Goal: Information Seeking & Learning: Learn about a topic

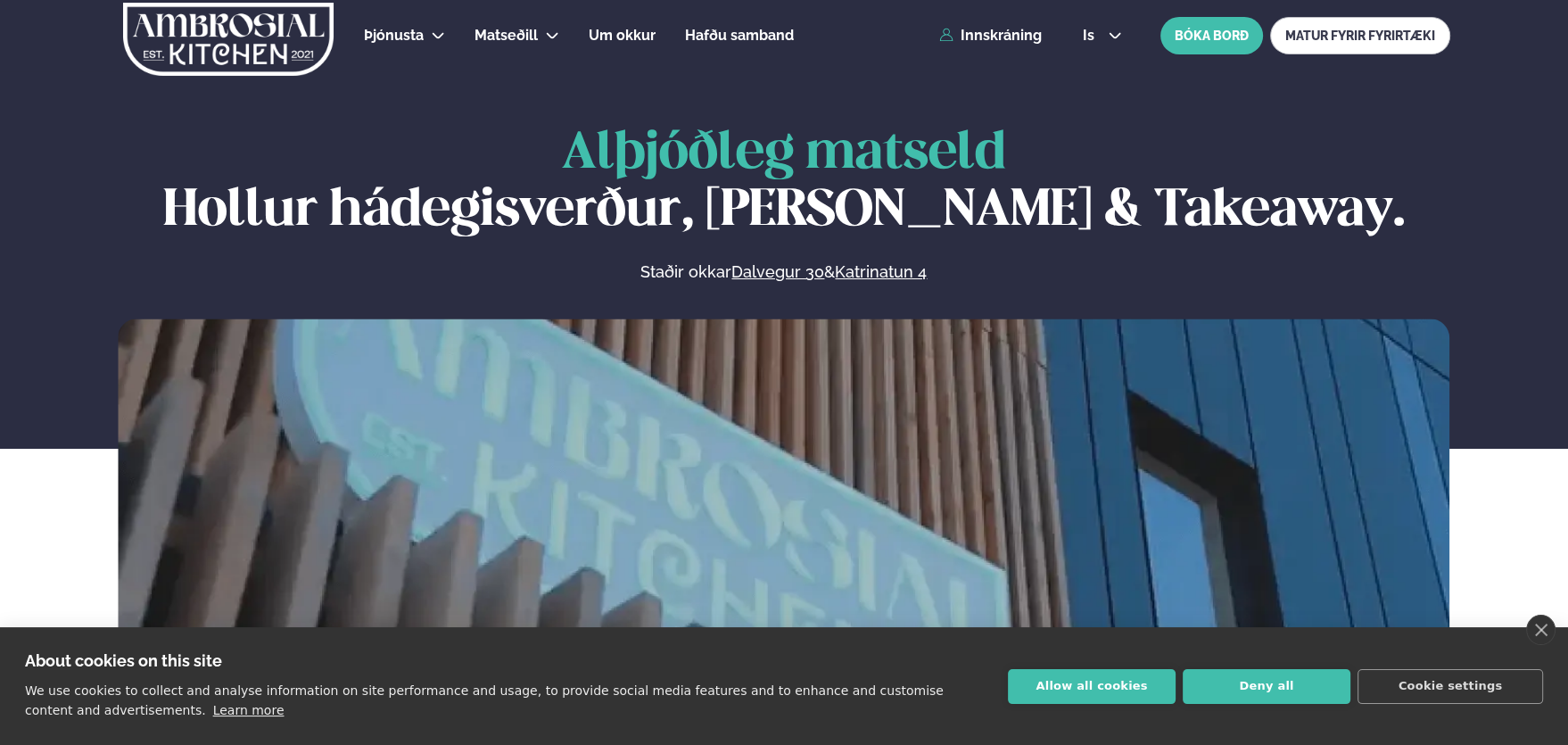
drag, startPoint x: 1258, startPoint y: 691, endPoint x: 1221, endPoint y: 686, distance: 37.3
click at [1259, 691] on button "Deny all" at bounding box center [1267, 686] width 168 height 35
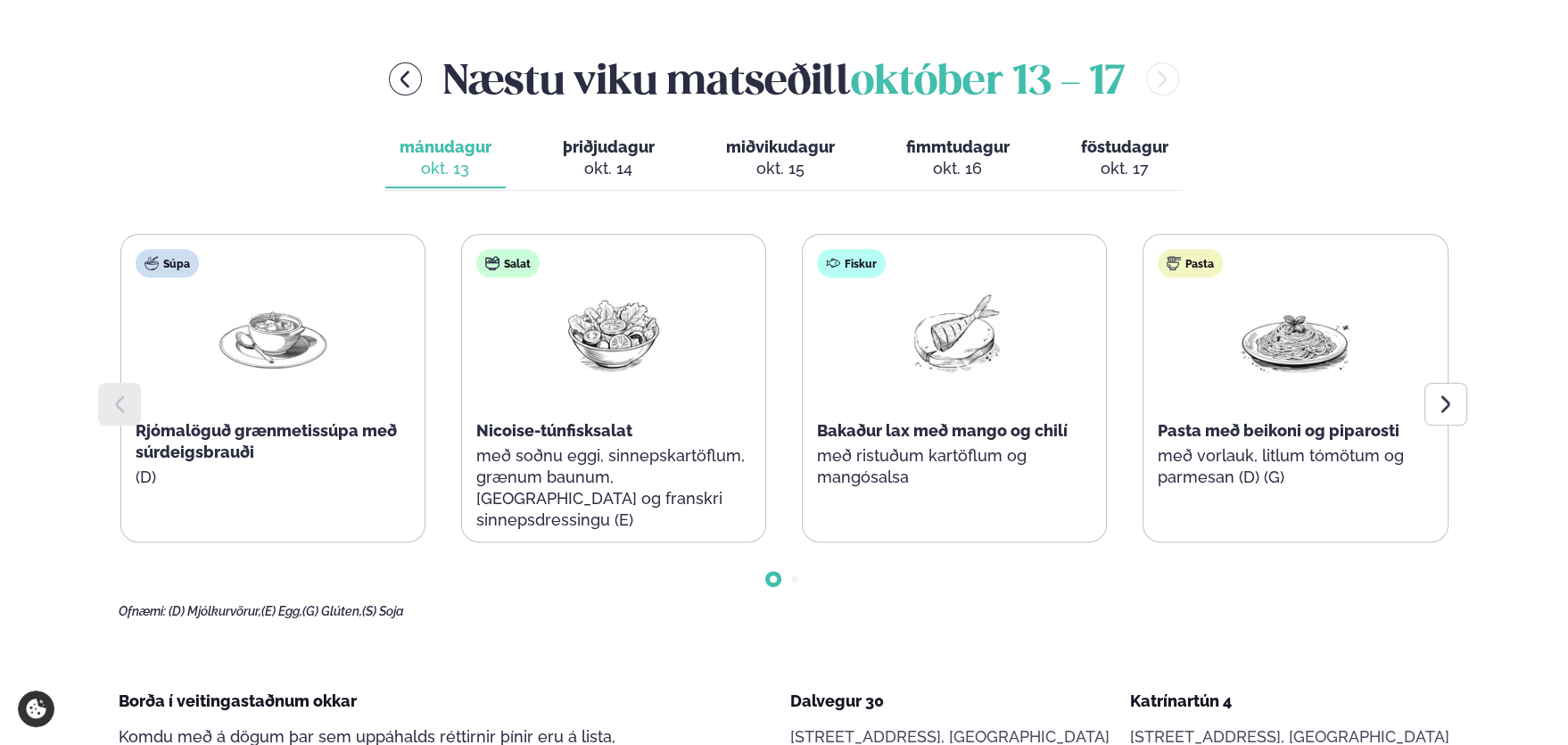
scroll to position [713, 0]
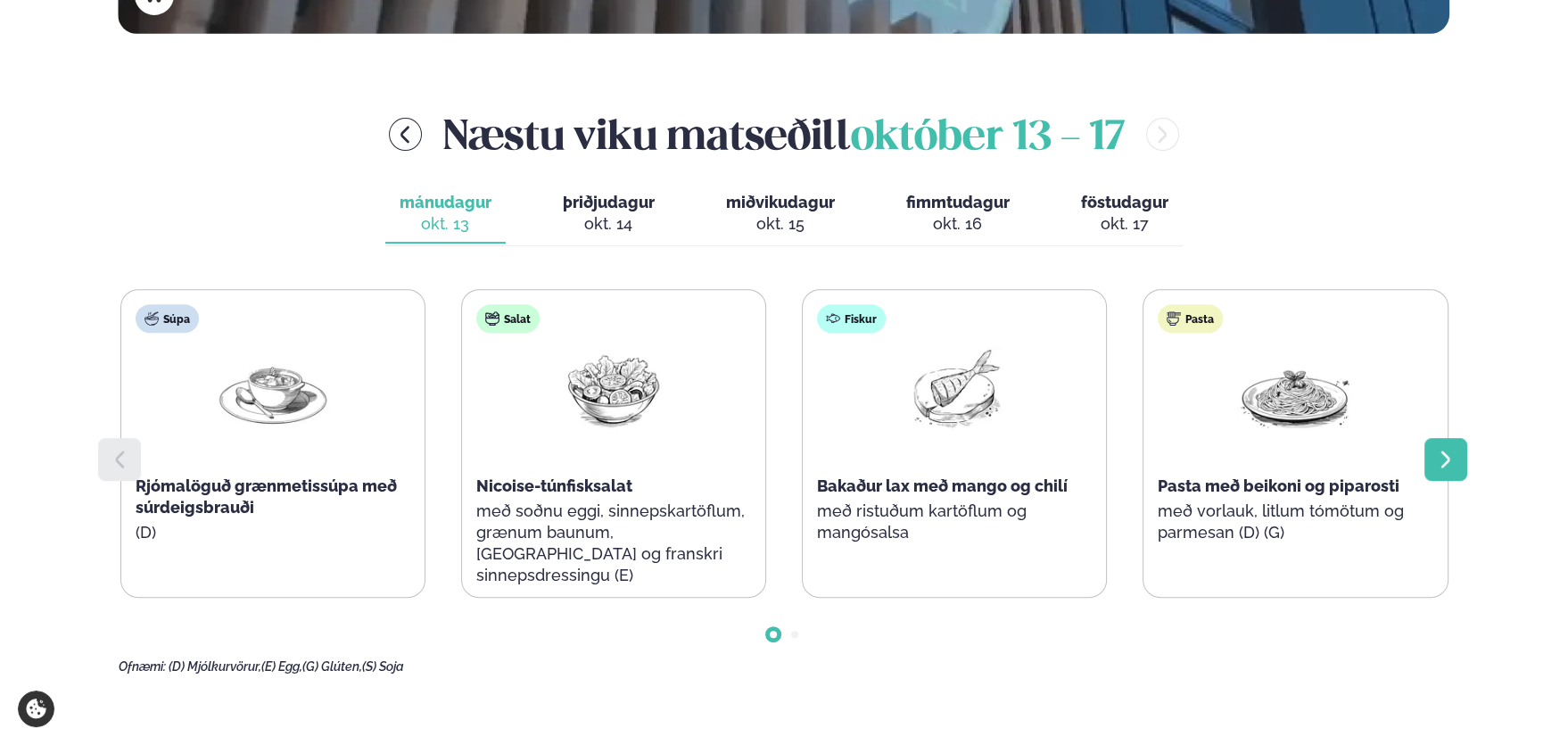
click at [1444, 471] on div at bounding box center [1445, 459] width 43 height 43
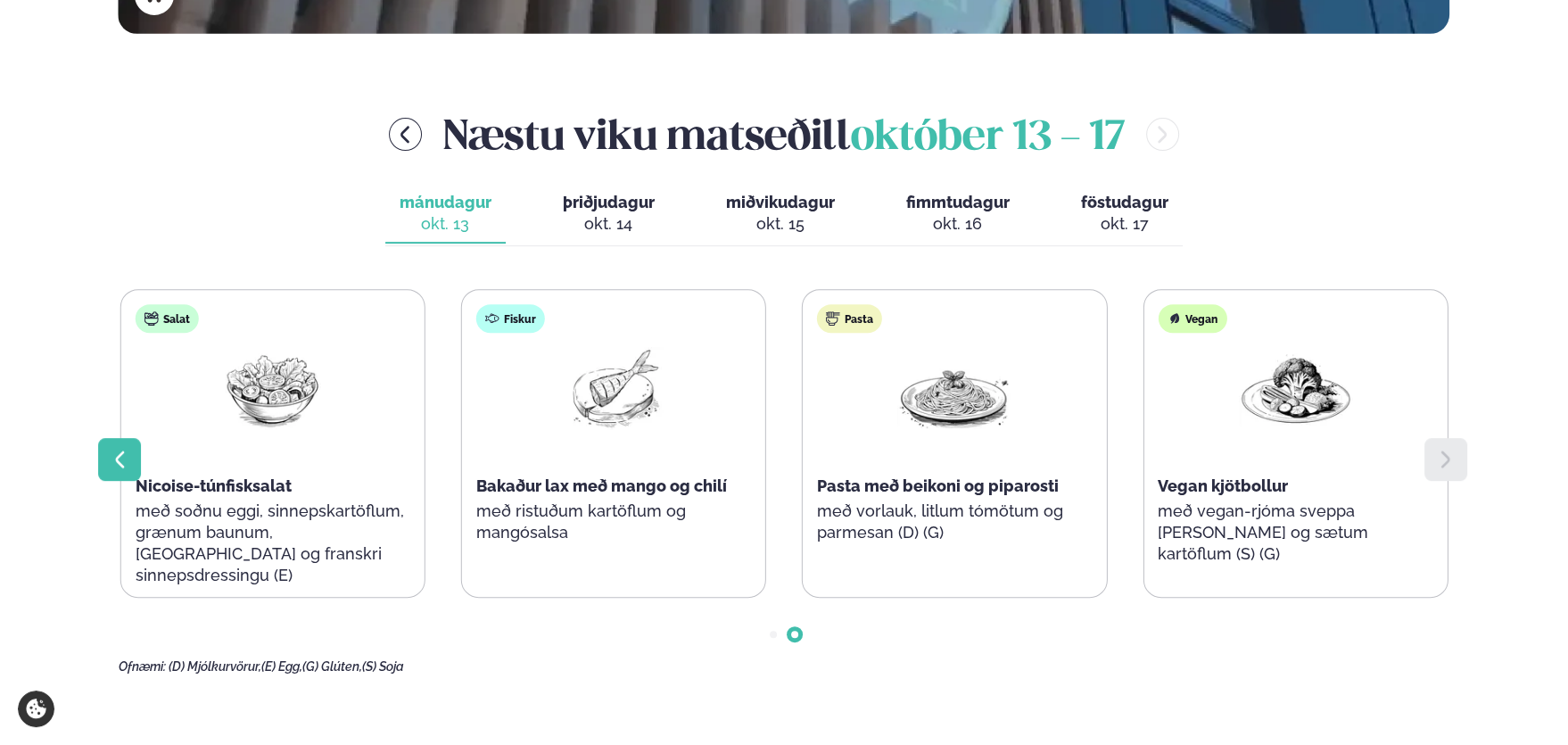
click at [113, 462] on icon at bounding box center [120, 460] width 22 height 22
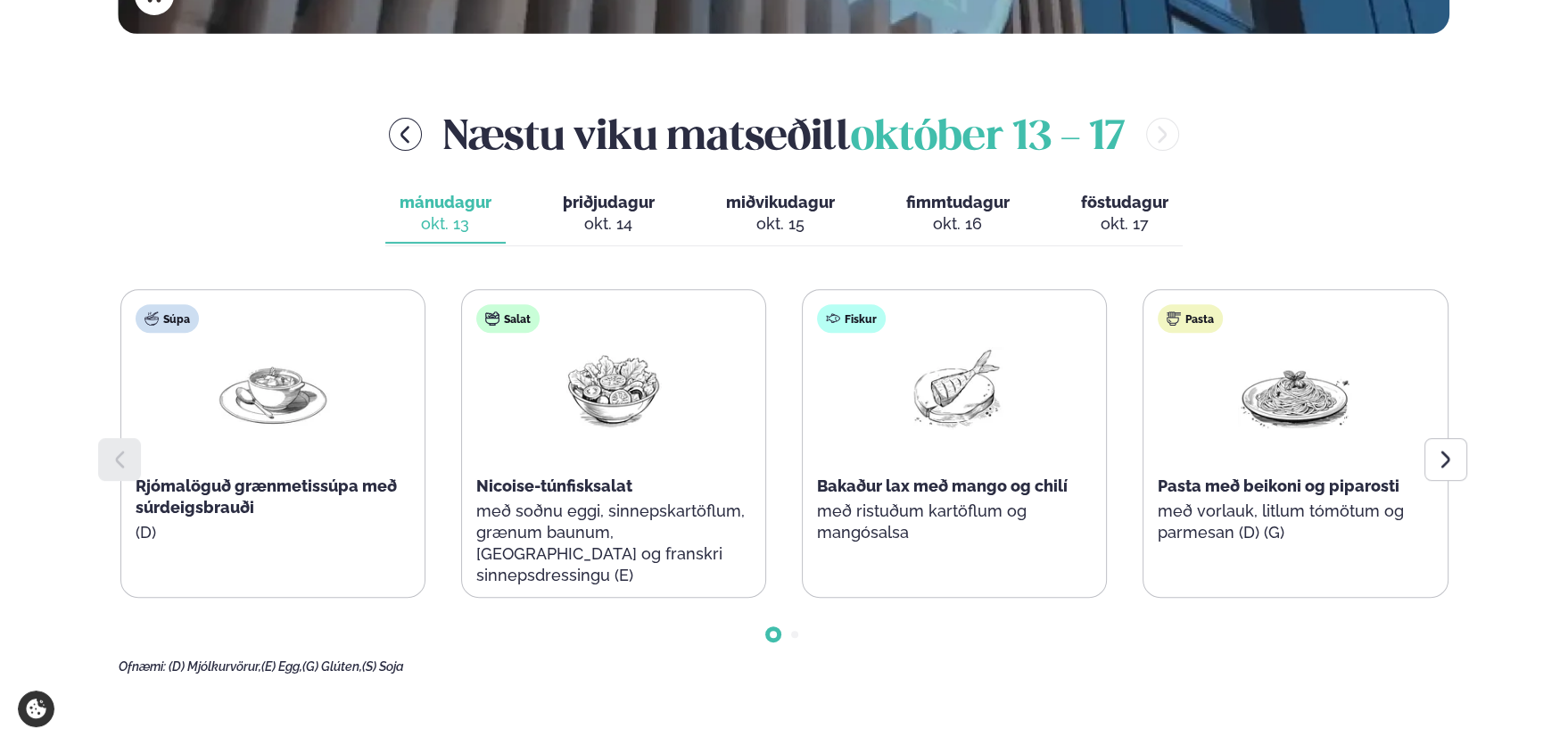
click at [617, 209] on span "þriðjudagur" at bounding box center [608, 202] width 92 height 19
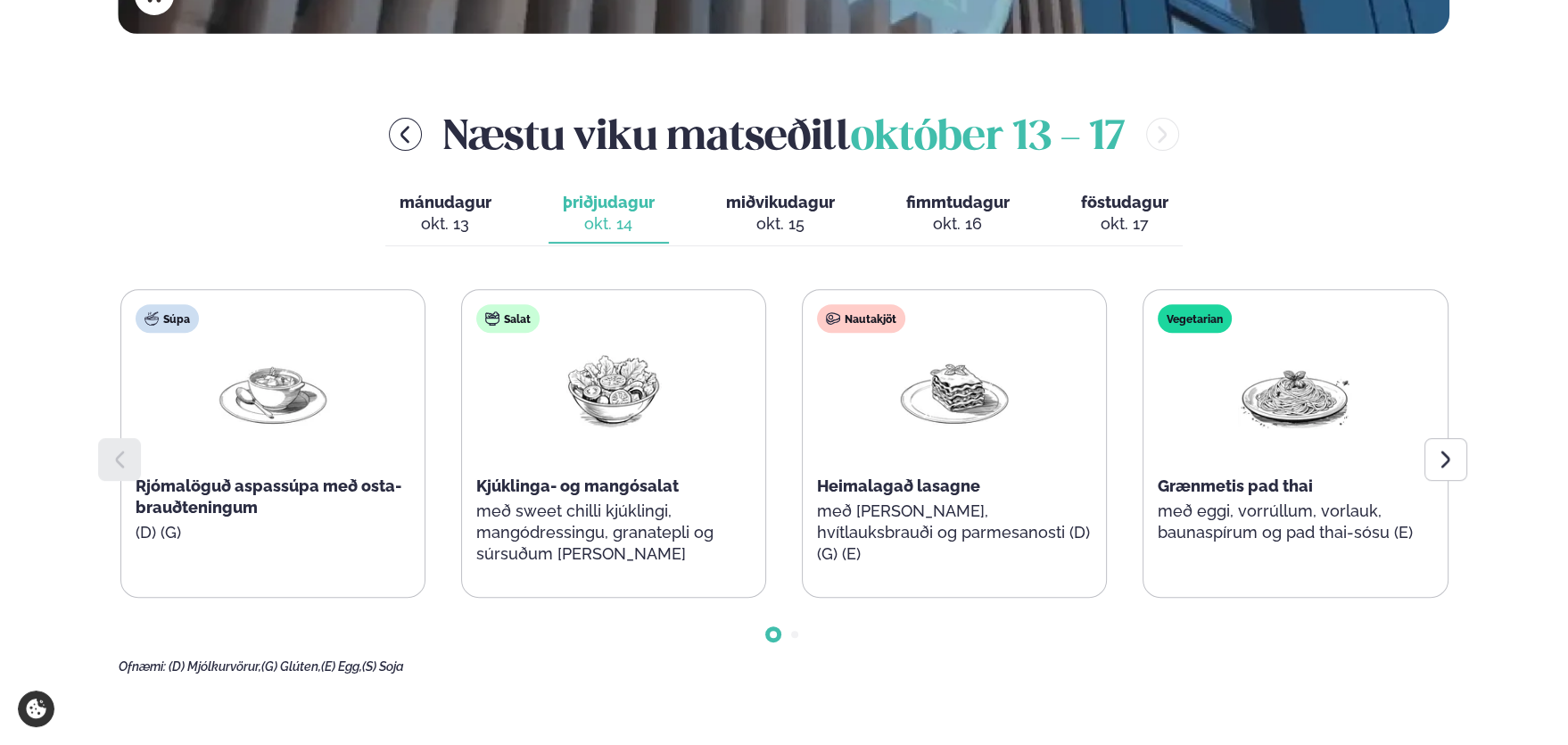
click at [428, 196] on span "mánudagur" at bounding box center [445, 202] width 92 height 19
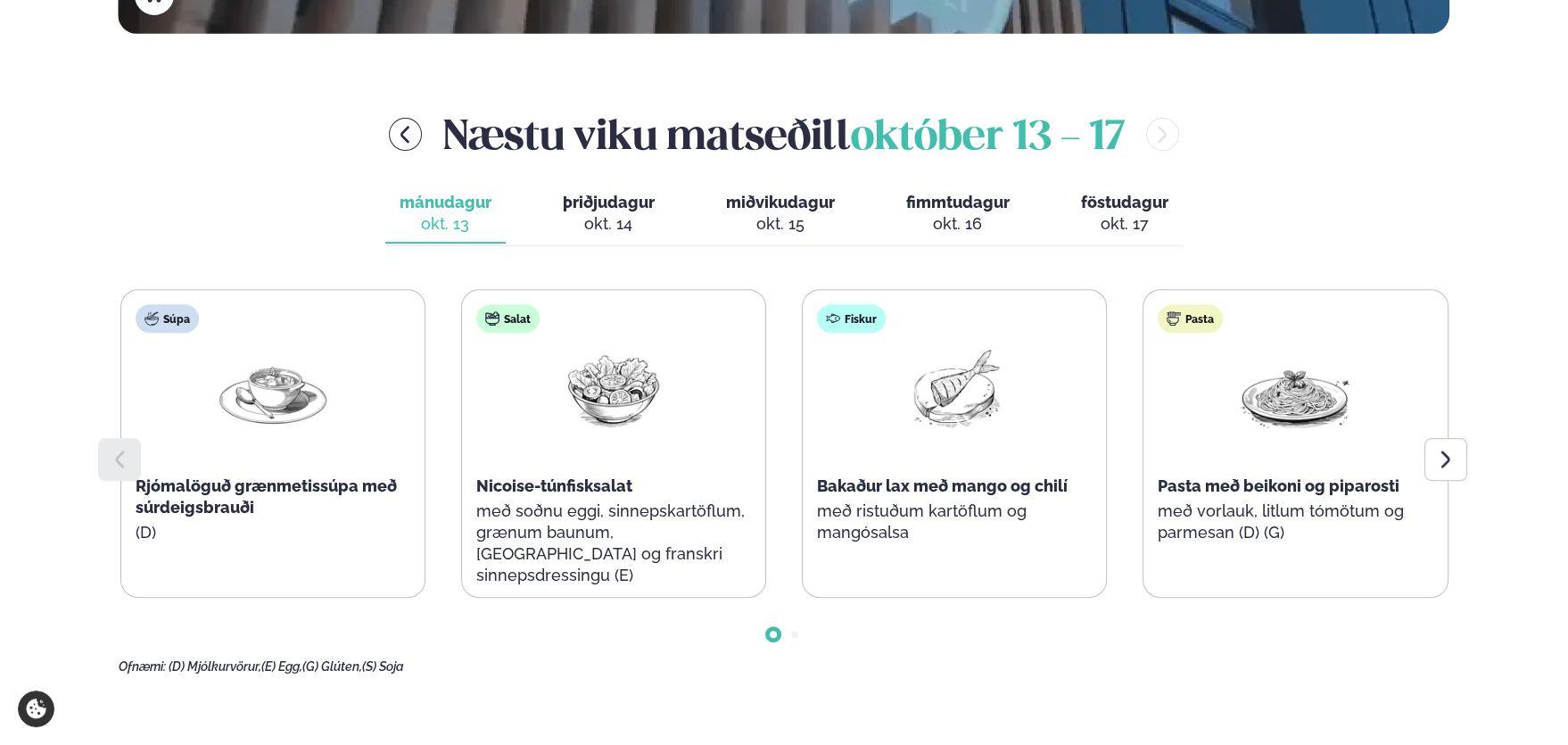
click at [613, 201] on span "þriðjudagur" at bounding box center [608, 202] width 92 height 19
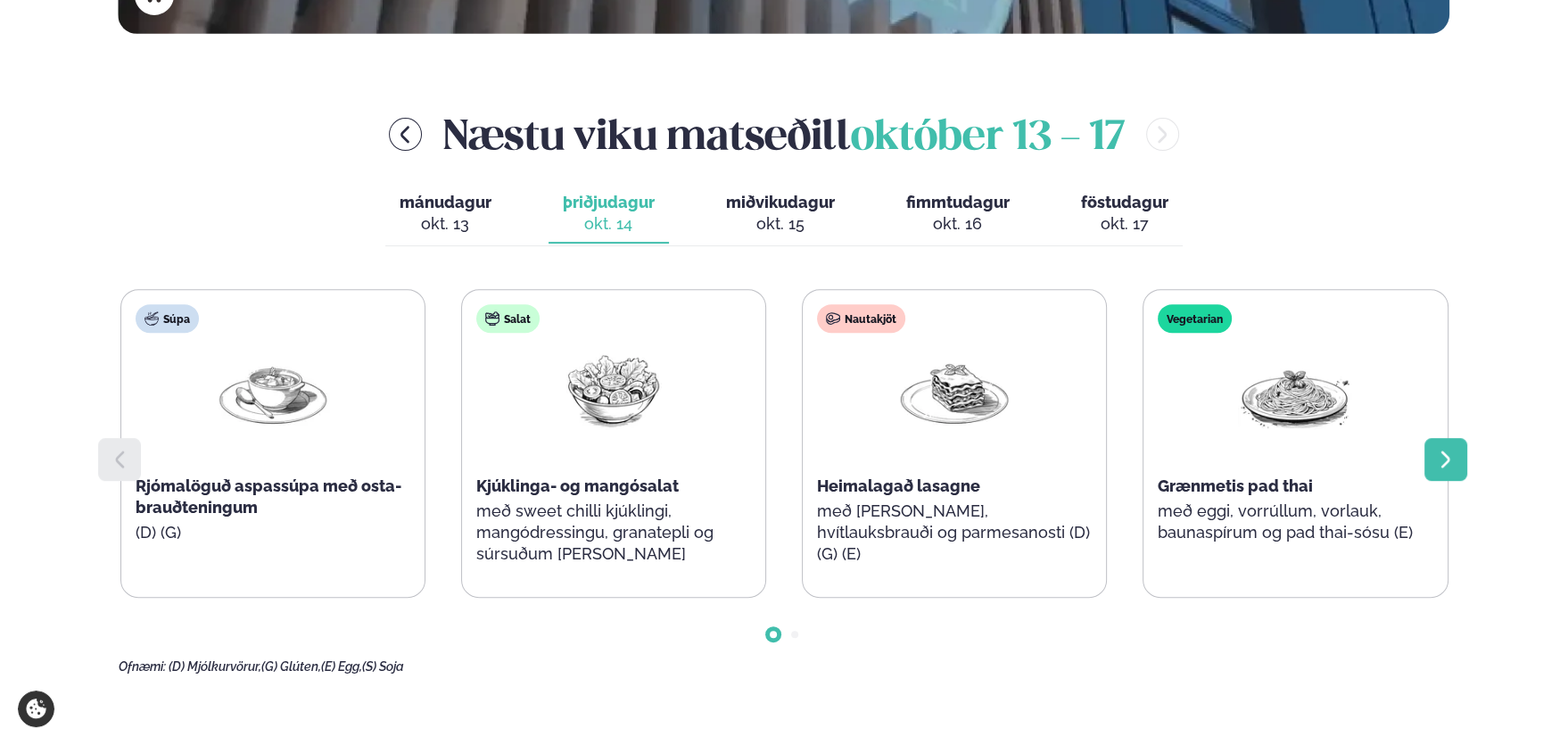
click at [1451, 456] on icon at bounding box center [1446, 460] width 22 height 22
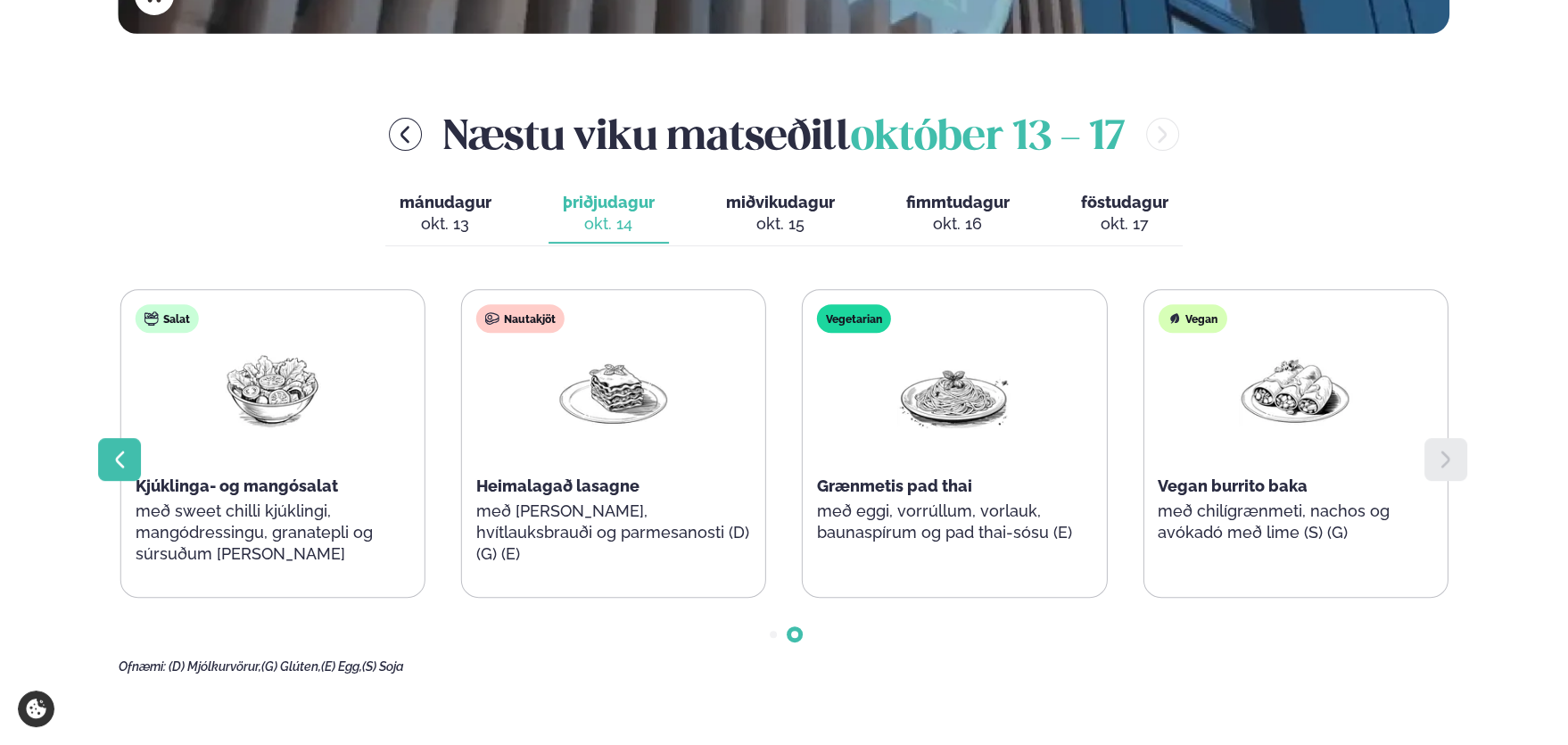
click at [117, 449] on icon at bounding box center [120, 460] width 22 height 22
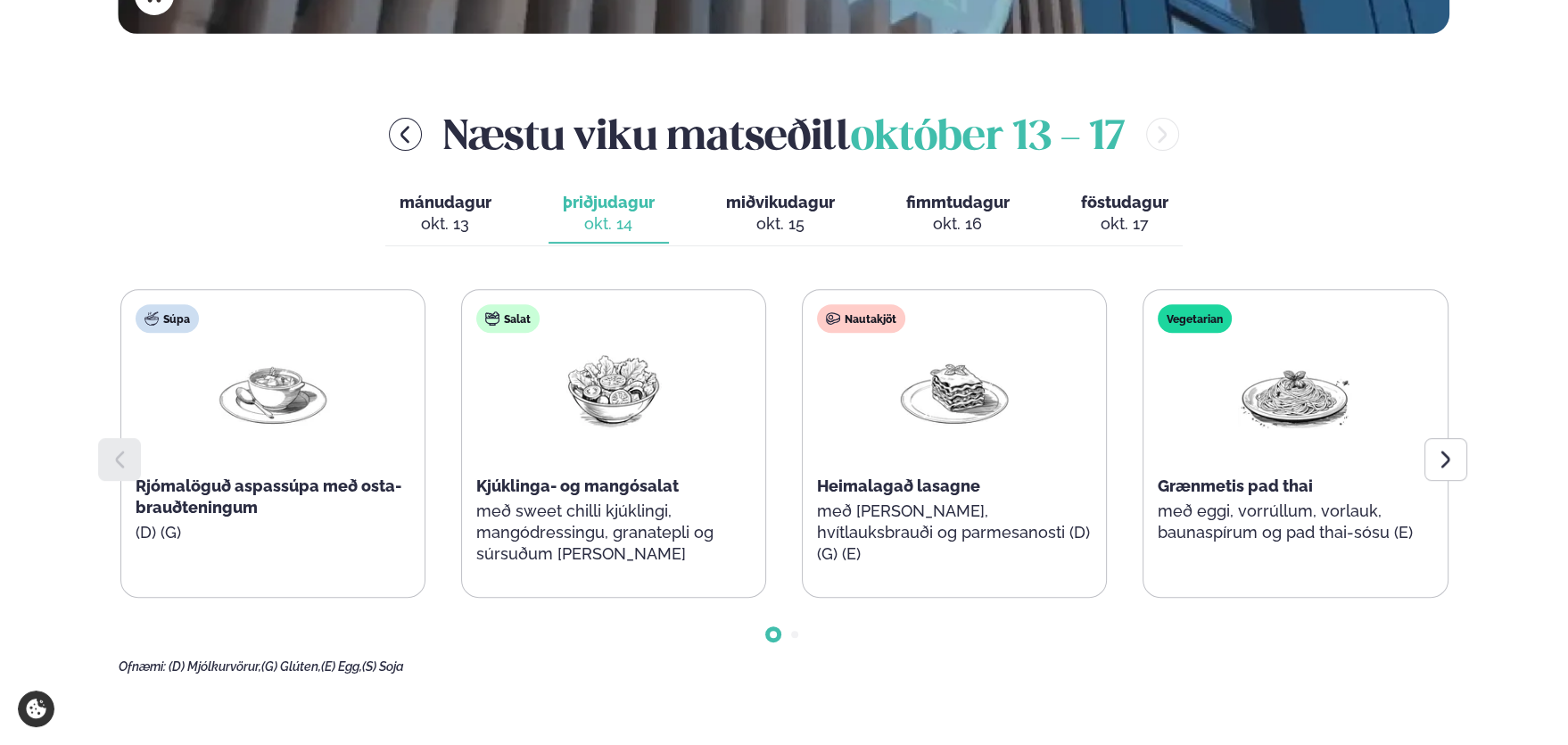
click at [782, 205] on span "miðvikudagur" at bounding box center [781, 202] width 109 height 19
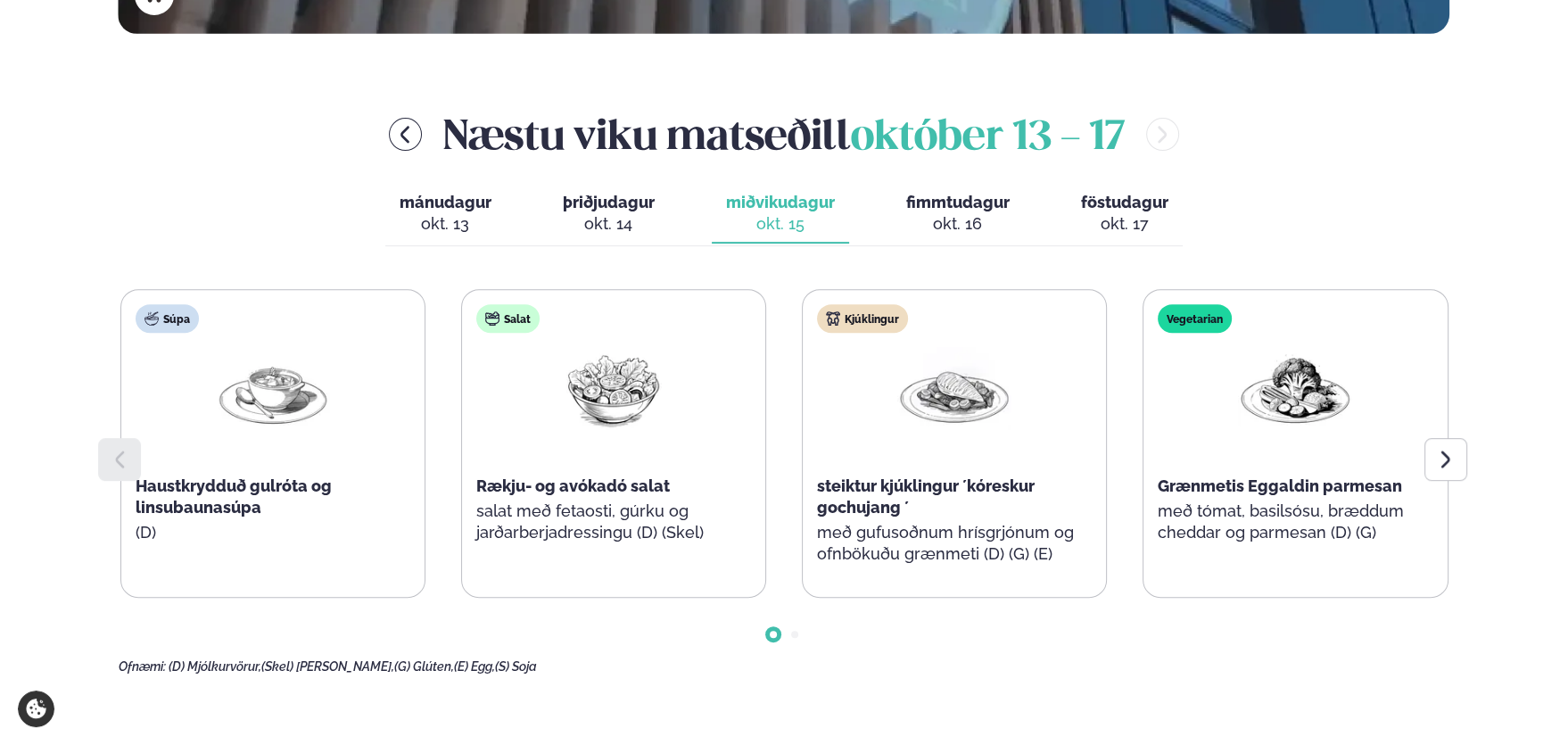
click at [959, 204] on span "fimmtudagur" at bounding box center [958, 202] width 104 height 19
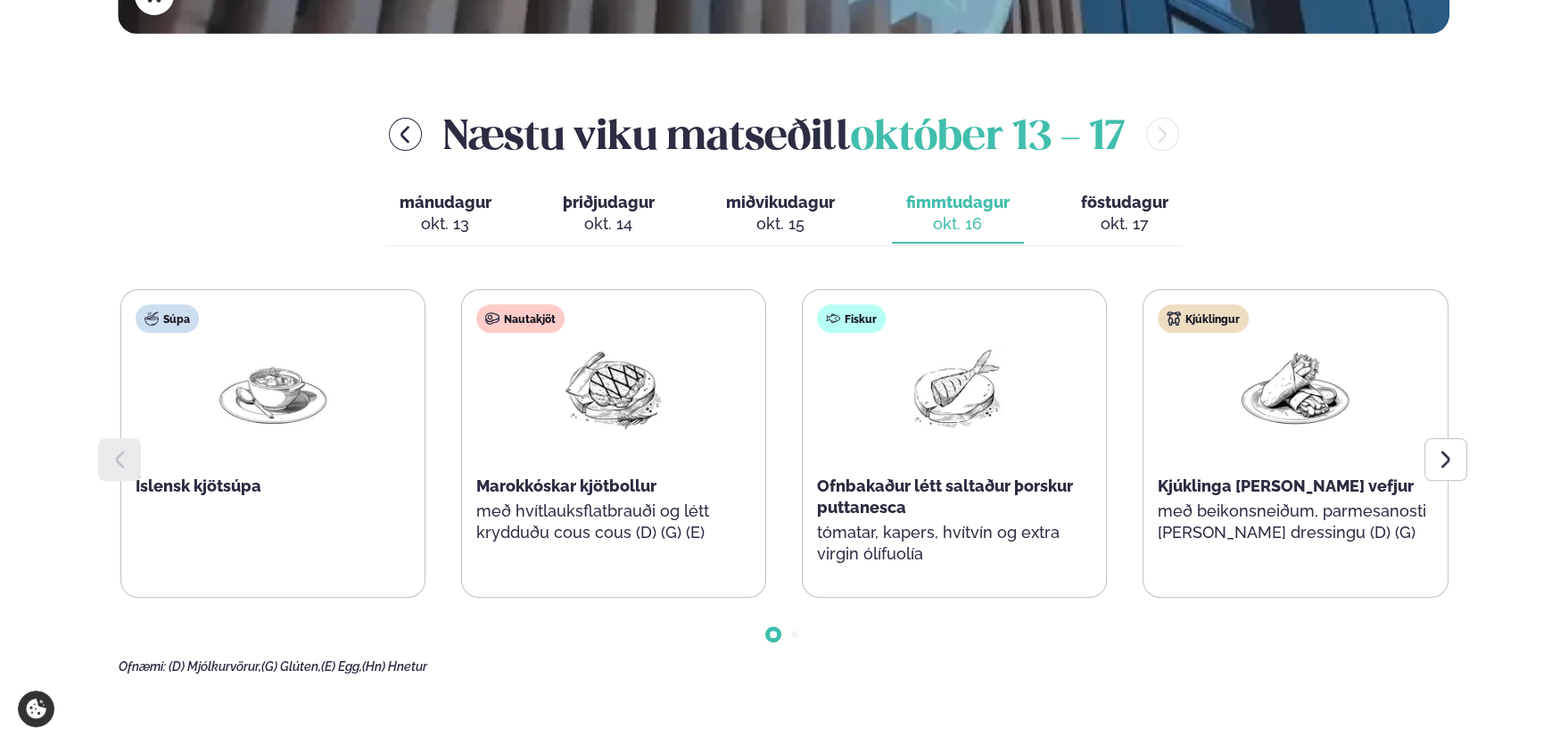
click at [1113, 209] on span "föstudagur" at bounding box center [1125, 202] width 87 height 19
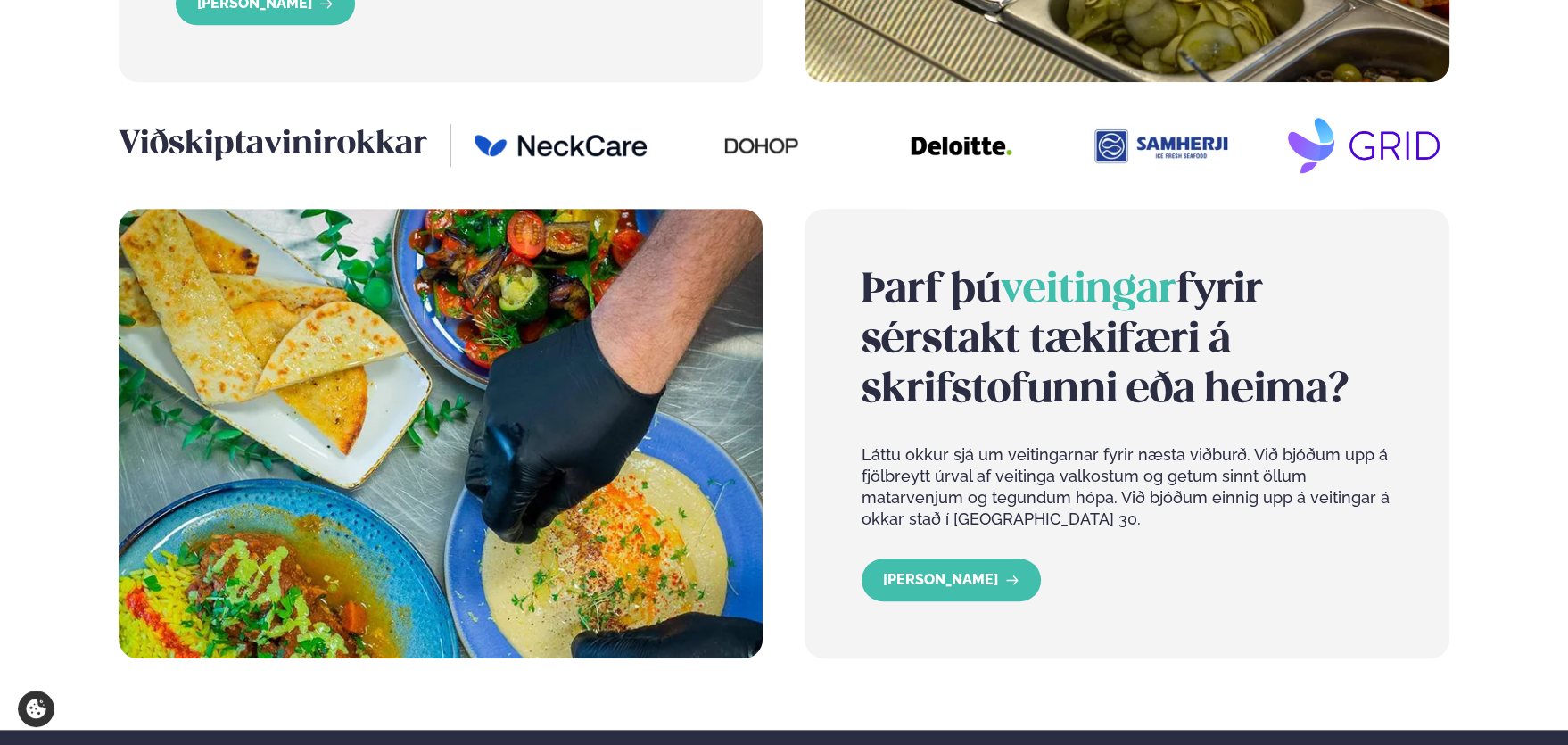
scroll to position [1963, 0]
